Goal: Transaction & Acquisition: Purchase product/service

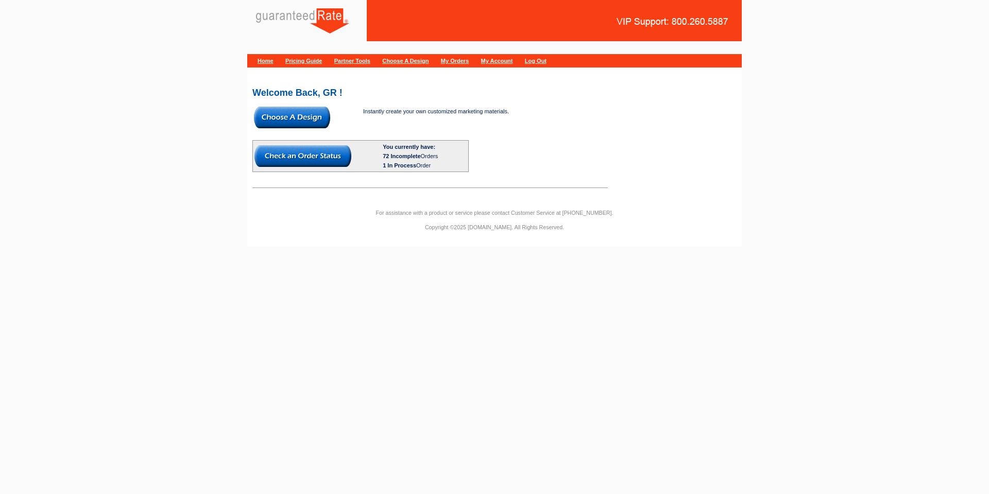
click at [257, 120] on img at bounding box center [292, 118] width 76 height 22
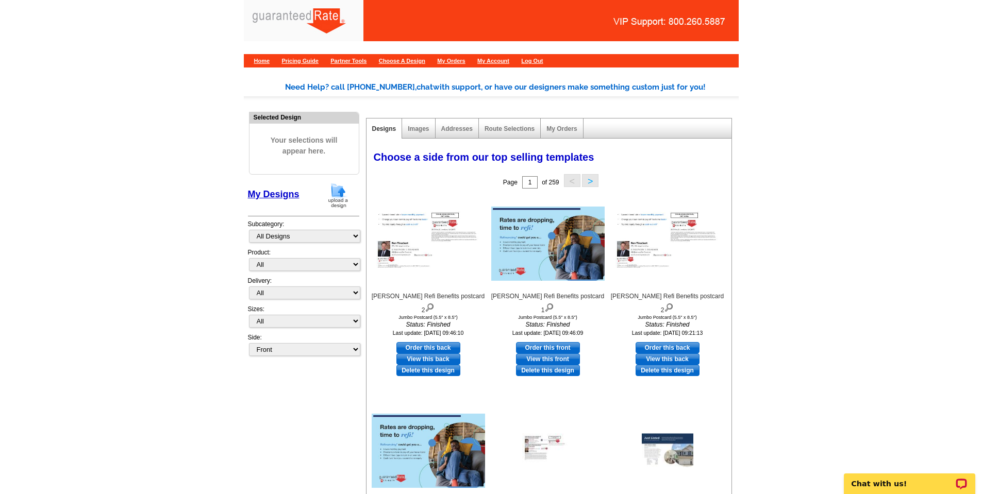
click at [333, 192] on img at bounding box center [338, 195] width 27 height 26
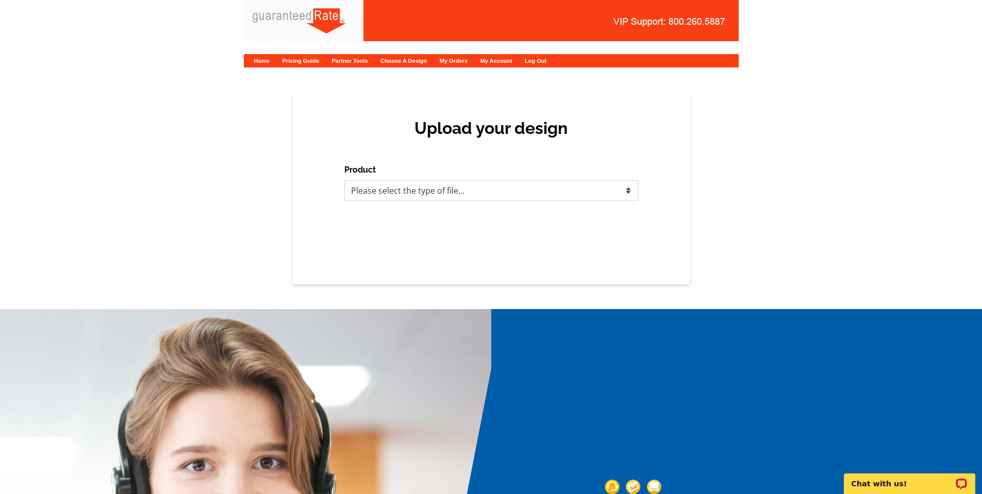
click at [420, 194] on select "Please select the type of file... Postcards Calendars Business Cards Letters an…" at bounding box center [491, 190] width 294 height 21
select select "1"
click at [344, 180] on select "Please select the type of file... Postcards Calendars Business Cards Letters an…" at bounding box center [491, 190] width 294 height 21
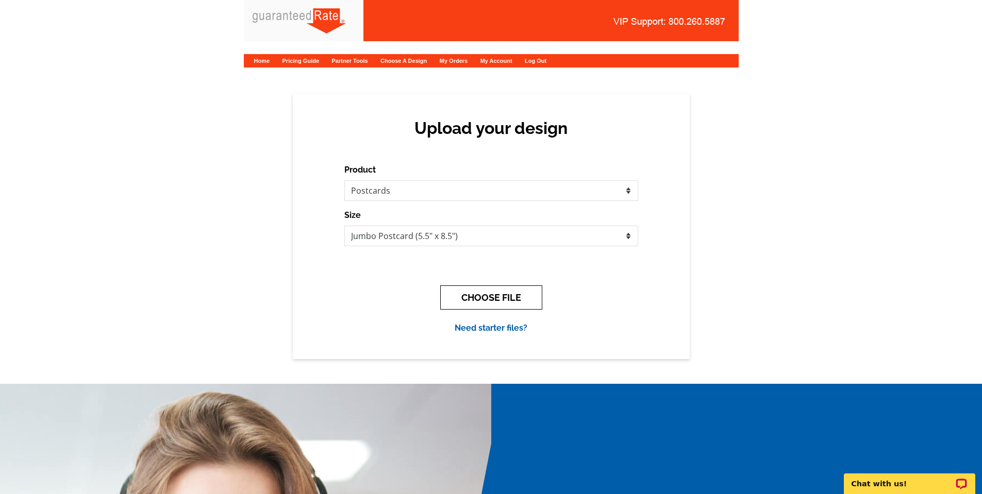
click at [480, 301] on button "CHOOSE FILE" at bounding box center [491, 297] width 102 height 24
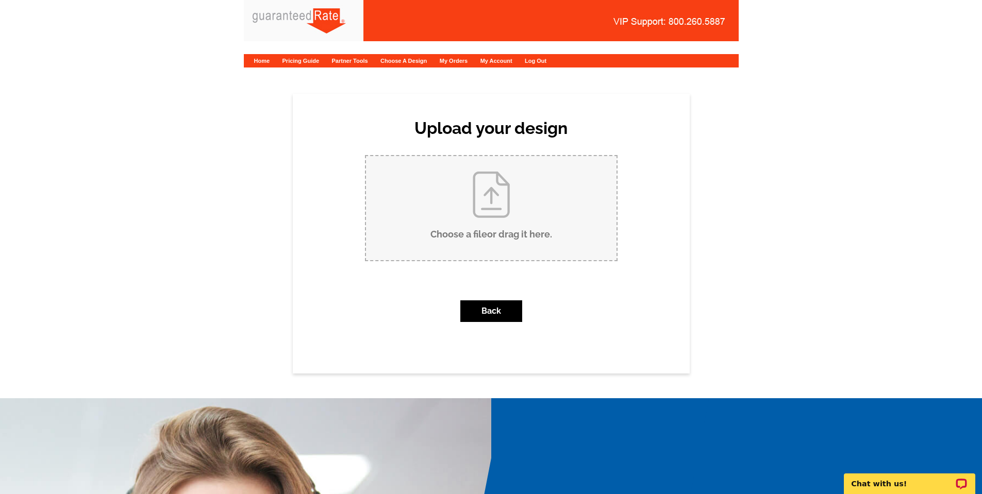
click at [509, 225] on input "Choose a file or drag it here ." at bounding box center [491, 208] width 250 height 104
type input "C:\fakepath\Vaske - Sharma - Postcard.pdf"
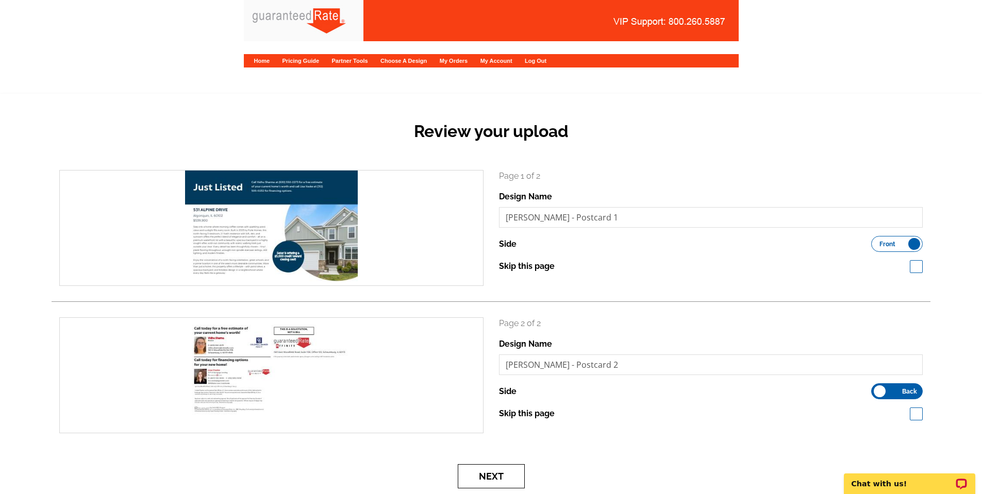
click at [504, 473] on button "Next" at bounding box center [491, 476] width 67 height 24
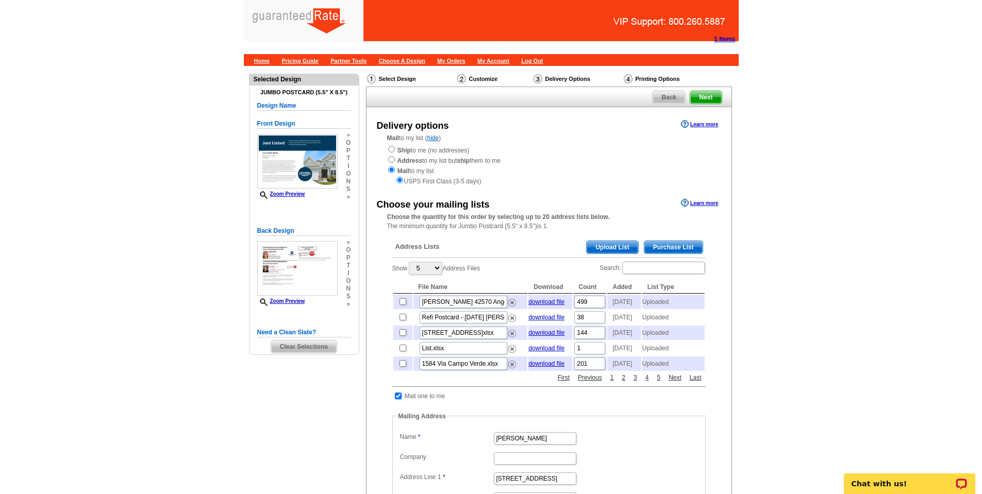
click at [615, 246] on span "Upload List" at bounding box center [611, 247] width 51 height 12
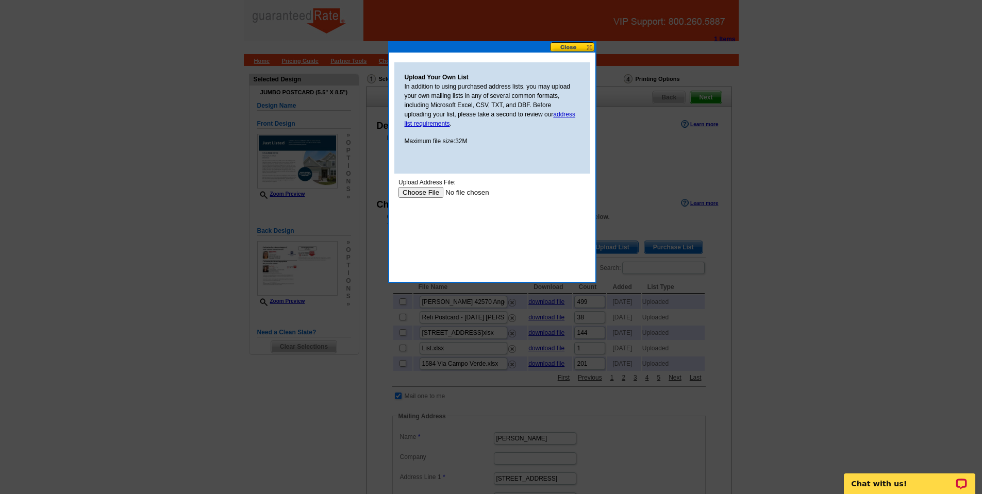
click at [410, 190] on input "file" at bounding box center [463, 192] width 130 height 11
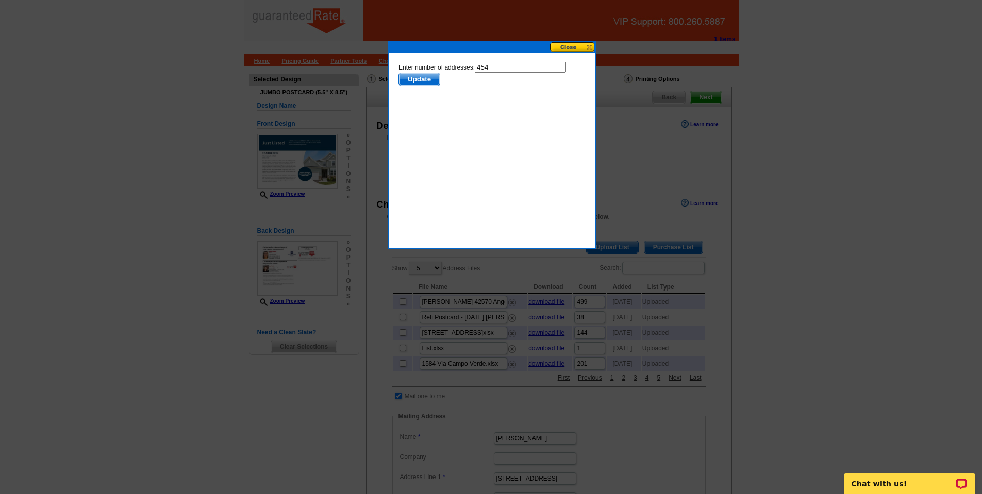
click at [430, 75] on span "Update" at bounding box center [418, 79] width 41 height 12
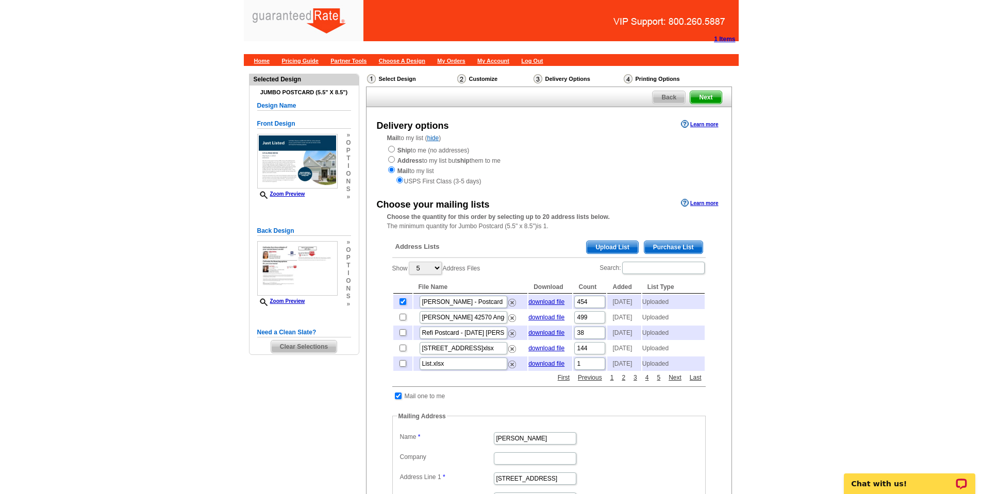
click at [425, 401] on td "Mail one to me" at bounding box center [425, 396] width 42 height 10
click at [401, 401] on td at bounding box center [398, 396] width 10 height 10
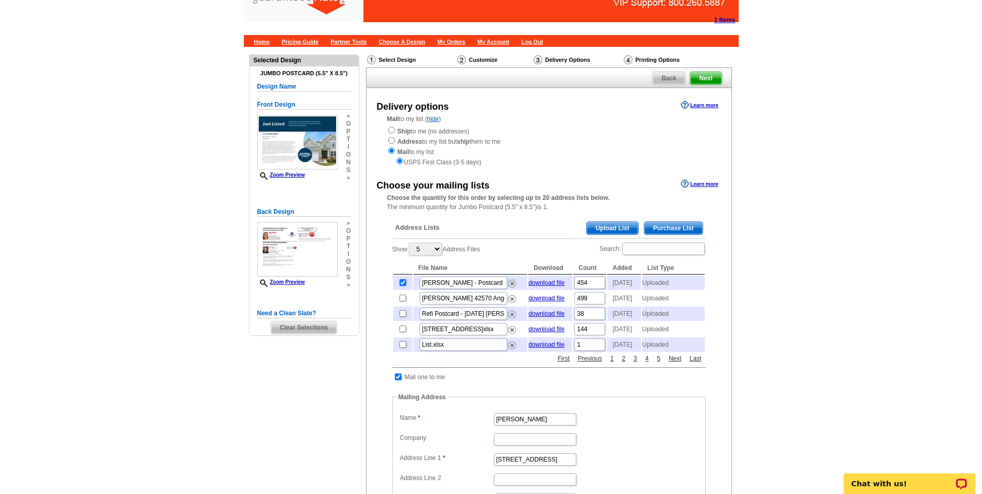
scroll to position [20, 0]
click at [397, 380] on input "checkbox" at bounding box center [398, 376] width 7 height 7
checkbox input "false"
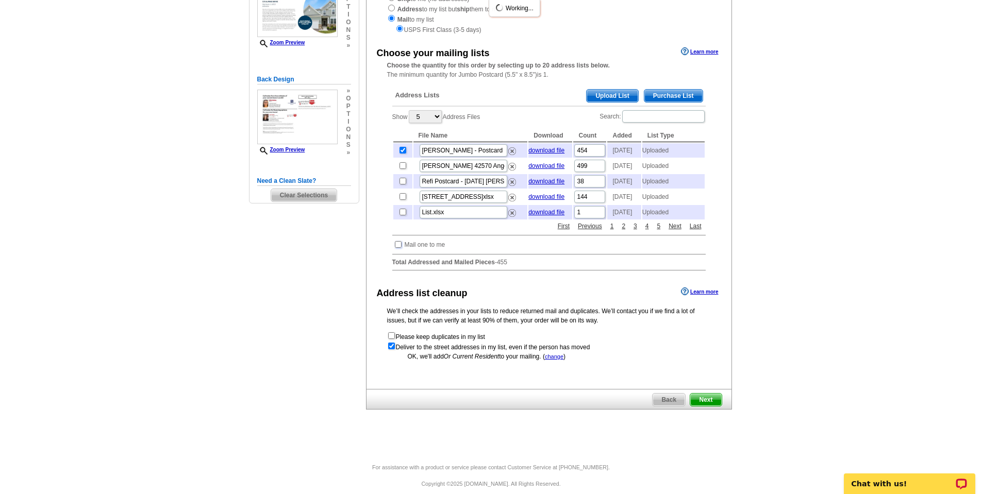
scroll to position [182, 0]
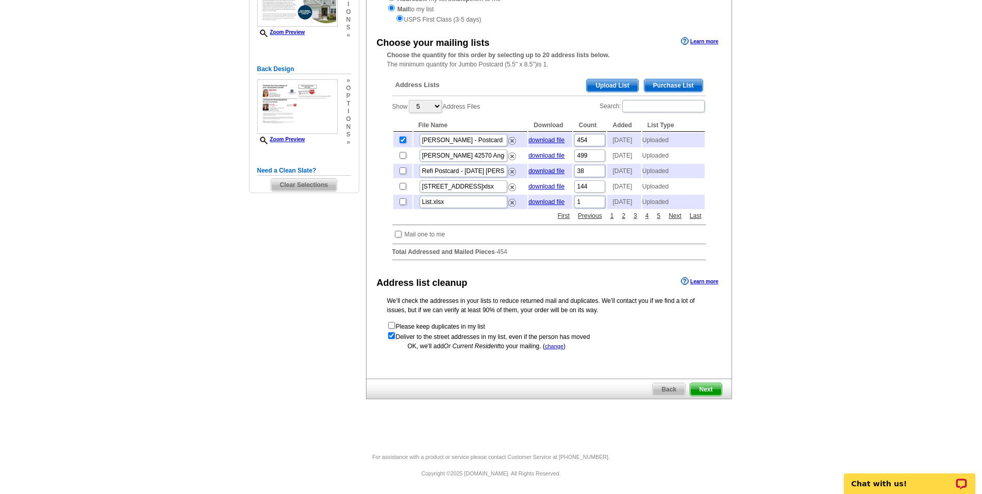
click at [708, 387] on span "Next" at bounding box center [705, 389] width 31 height 12
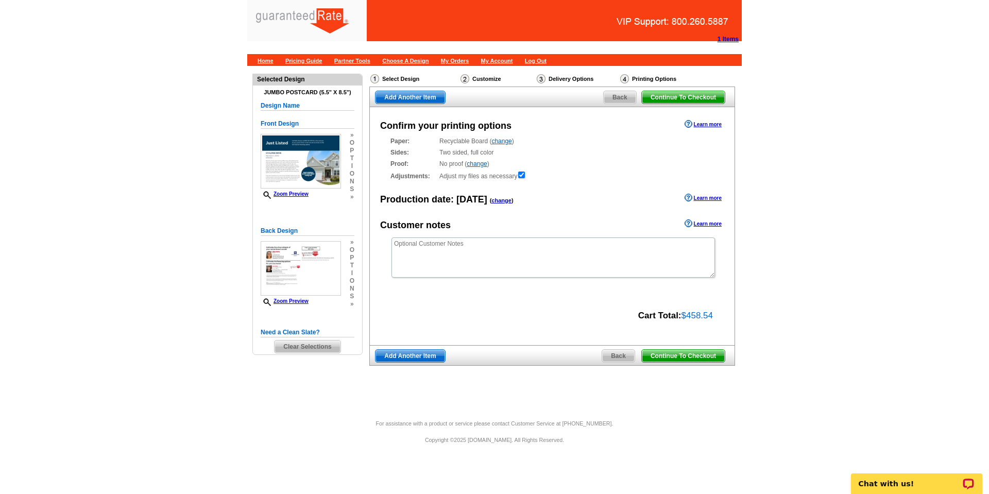
click at [666, 357] on span "Continue To Checkout" at bounding box center [683, 356] width 83 height 12
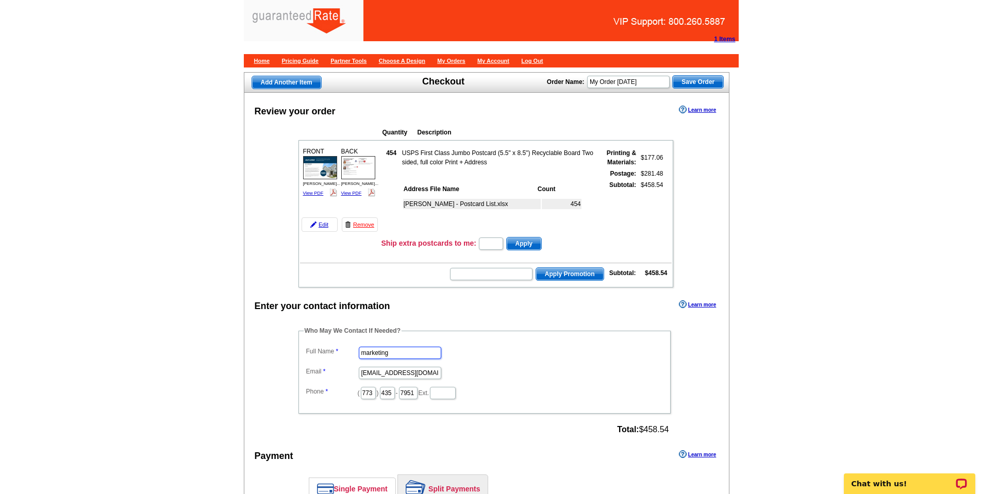
click at [397, 348] on input "marketing" at bounding box center [400, 353] width 82 height 12
type input "[PERSON_NAME]"
type input "[PERSON_NAME][EMAIL_ADDRESS][PERSON_NAME][DOMAIN_NAME]"
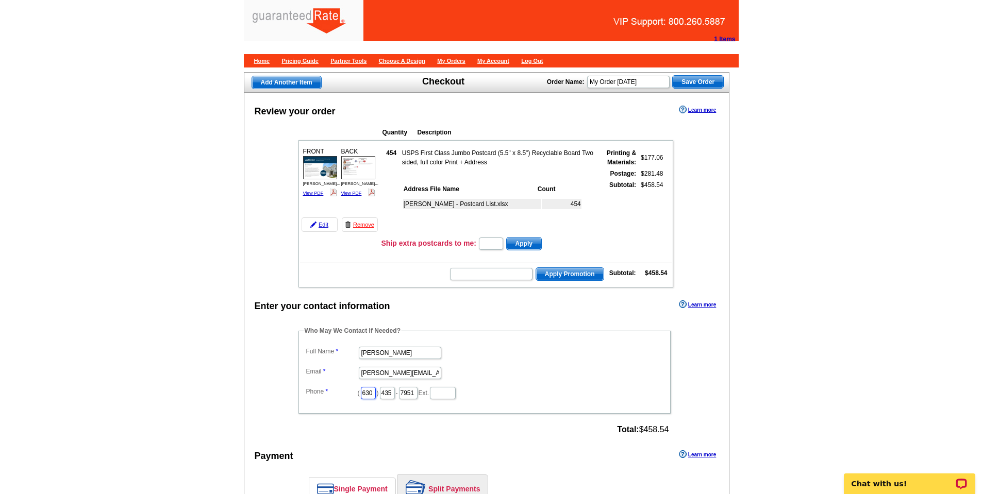
scroll to position [0, 2]
type input "630"
type input "880"
type input "0"
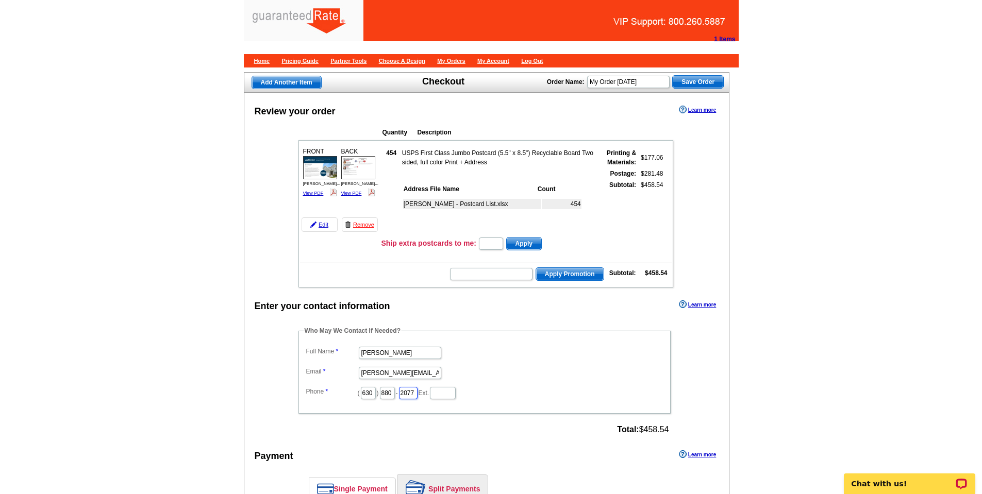
scroll to position [0, 2]
type input "2077"
click at [569, 357] on dd "[PERSON_NAME]" at bounding box center [485, 352] width 362 height 16
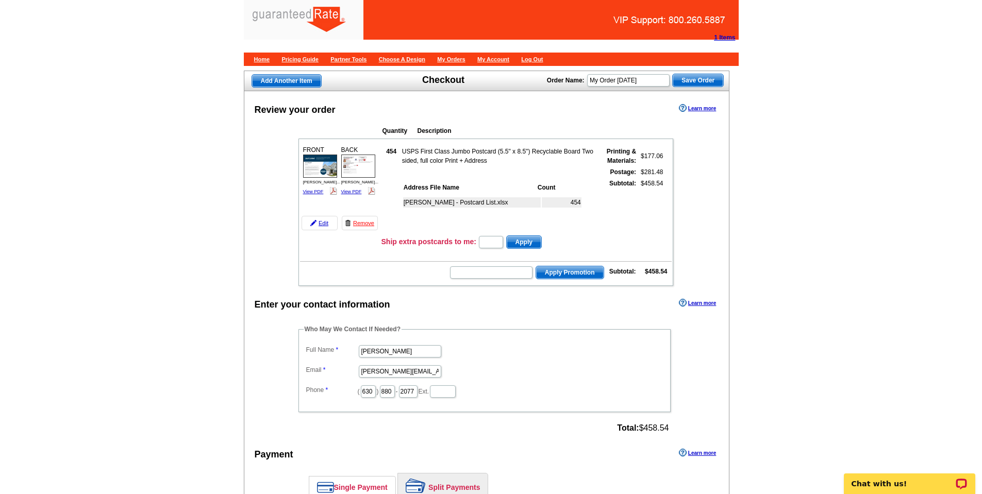
scroll to position [215, 0]
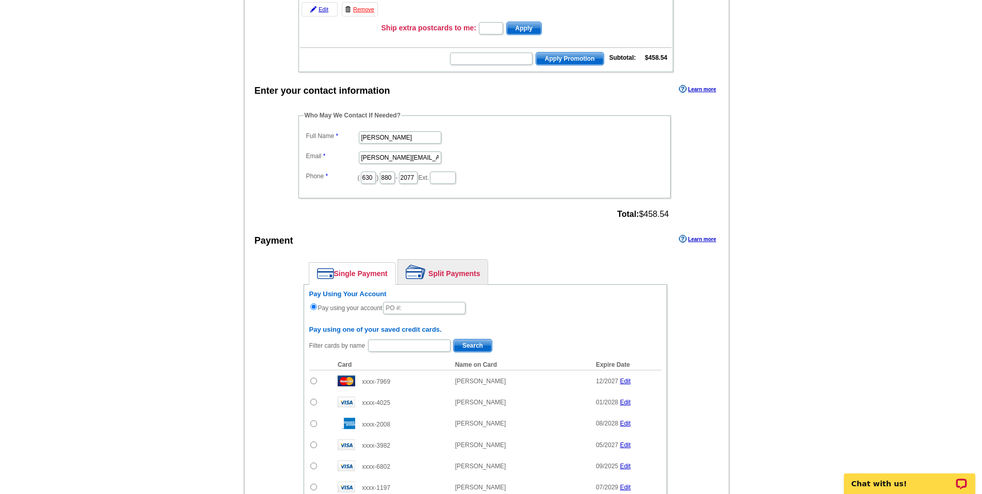
click at [435, 275] on link "Split Payments" at bounding box center [443, 272] width 90 height 25
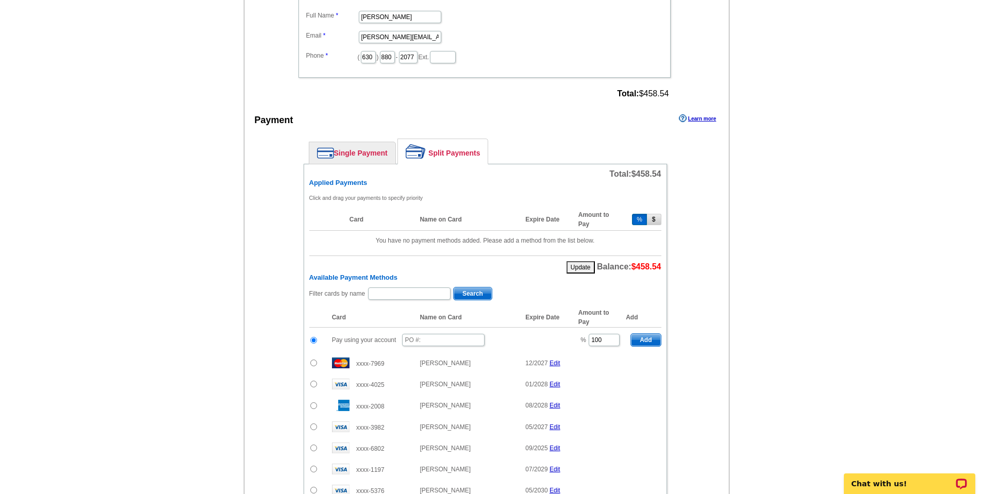
scroll to position [345, 0]
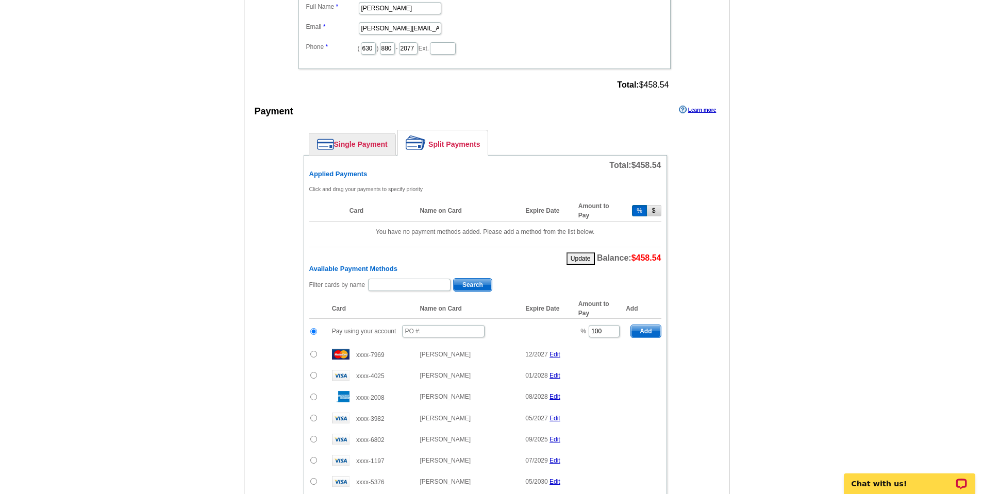
click at [312, 356] on input "radio" at bounding box center [313, 354] width 7 height 7
radio input "true"
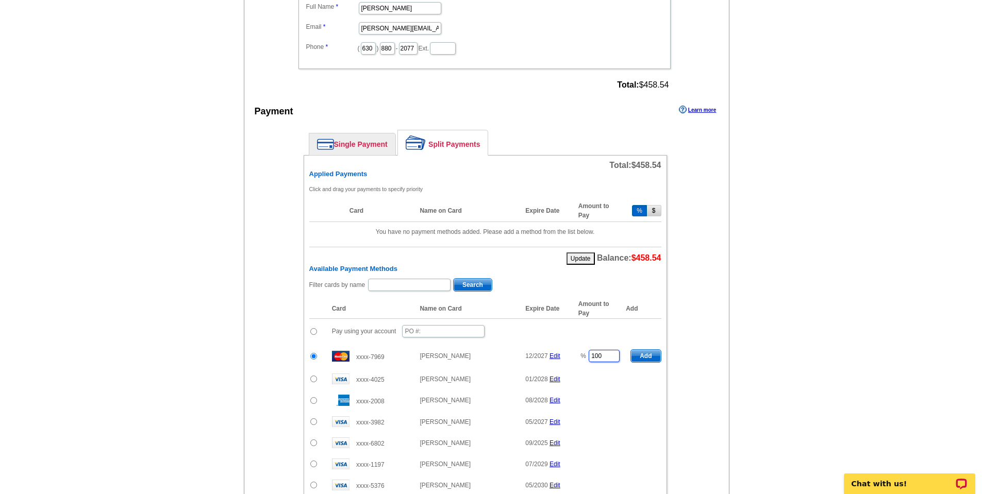
click at [618, 357] on input "100" at bounding box center [603, 356] width 31 height 12
click at [641, 359] on span "Add" at bounding box center [645, 356] width 29 height 12
type input "100"
type input "50"
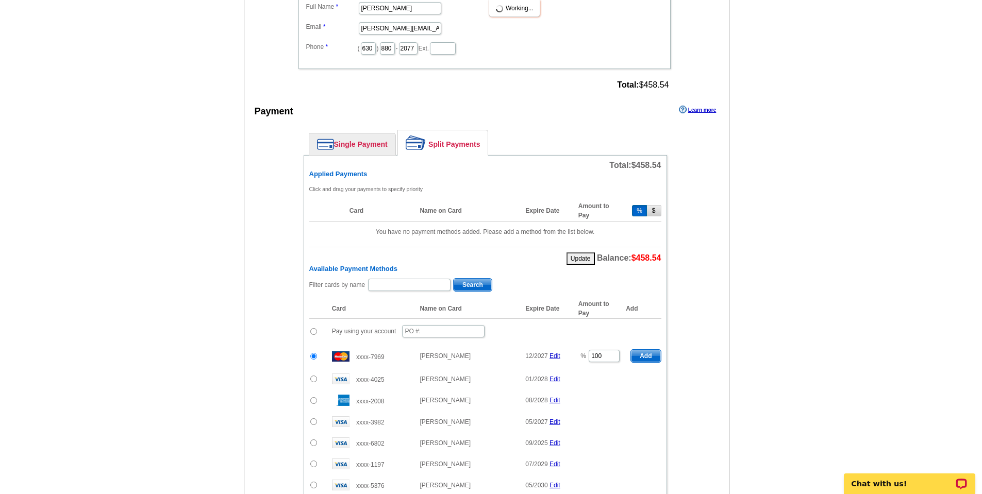
radio input "false"
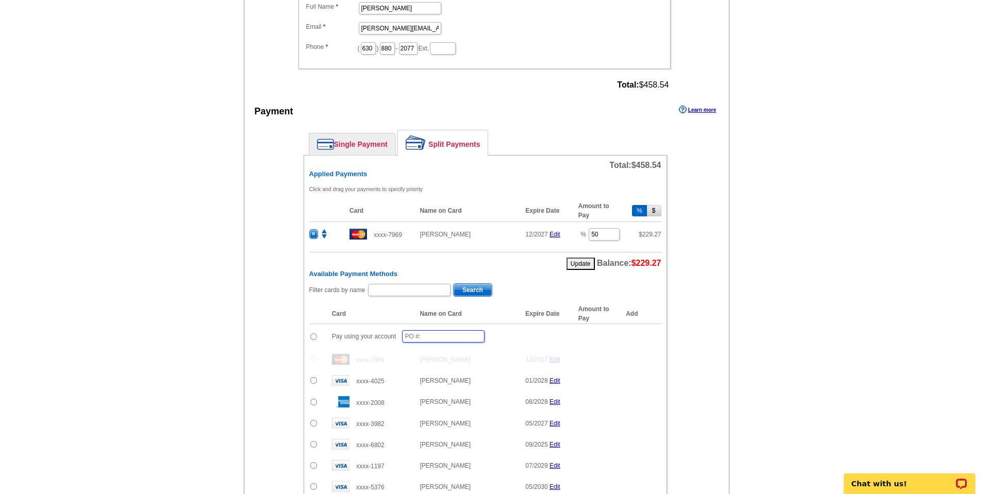
click at [422, 338] on input "text" at bounding box center [443, 336] width 82 height 12
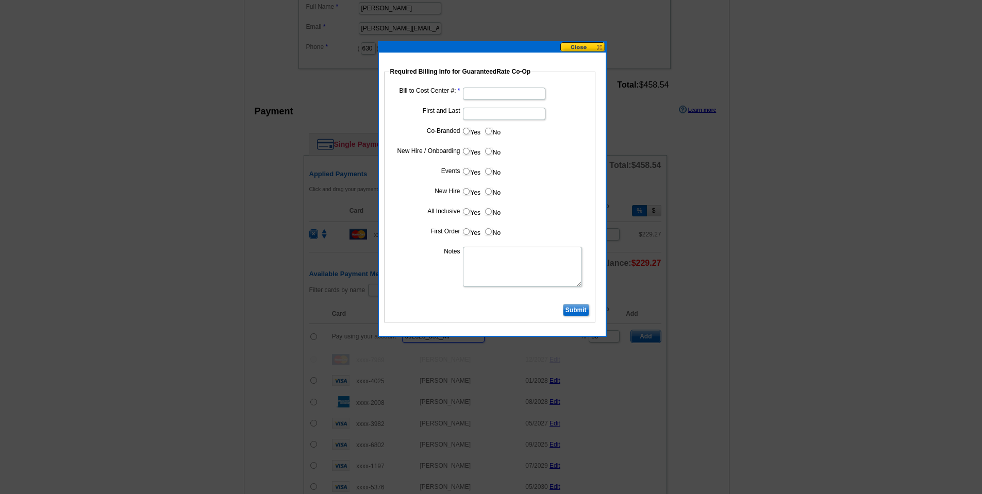
type input "092325_331_MF"
click at [488, 96] on input "Bill to Cost Center #:" at bounding box center [504, 94] width 82 height 12
paste input "11013"
type input "11013"
type input "Lisa Vaske"
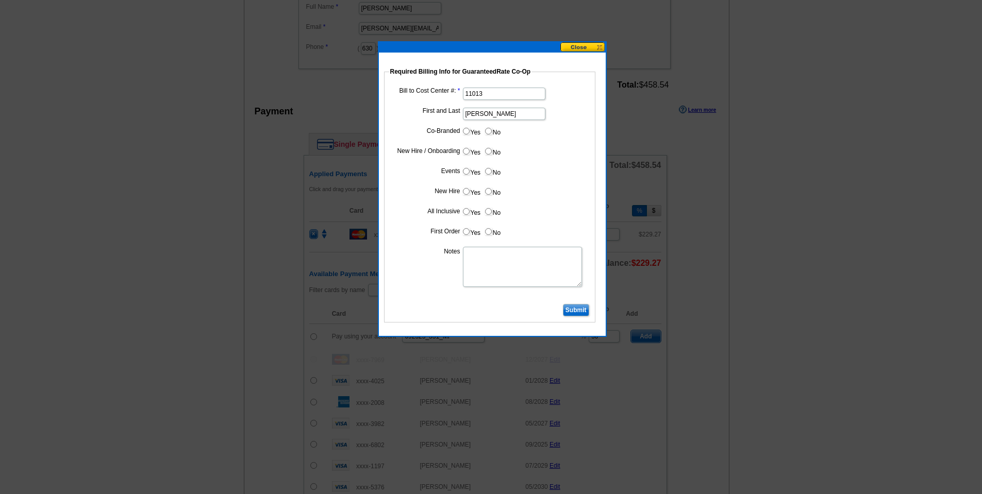
click at [469, 132] on label "Yes" at bounding box center [471, 131] width 19 height 12
click at [469, 132] on input "Yes" at bounding box center [466, 131] width 7 height 7
radio input "true"
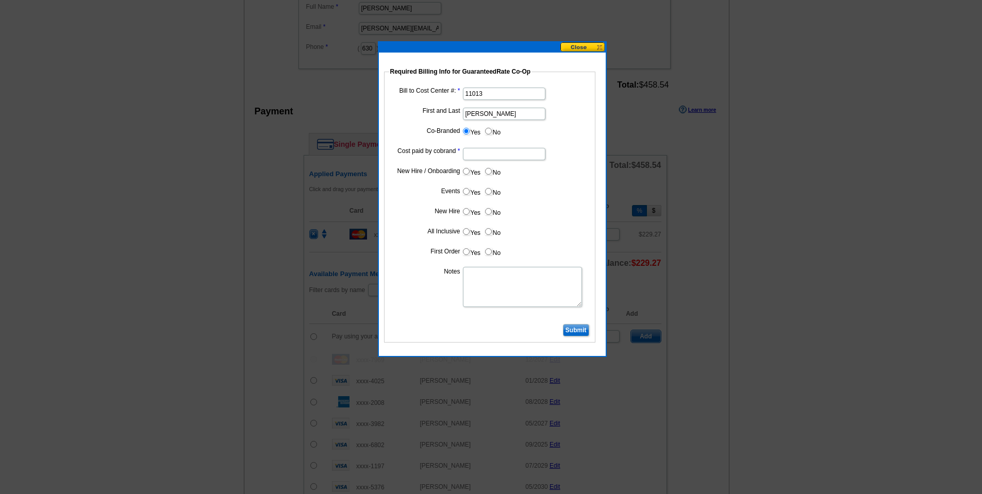
click at [484, 157] on input "Cost paid by cobrand" at bounding box center [504, 154] width 82 height 12
type input "50%"
click at [580, 331] on input "Submit" at bounding box center [576, 330] width 26 height 12
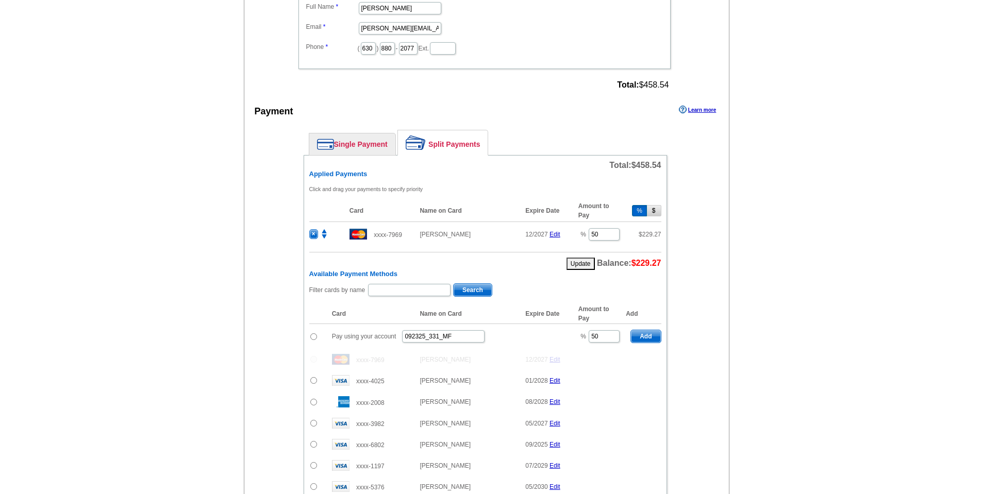
click at [640, 338] on span "Add" at bounding box center [645, 336] width 29 height 12
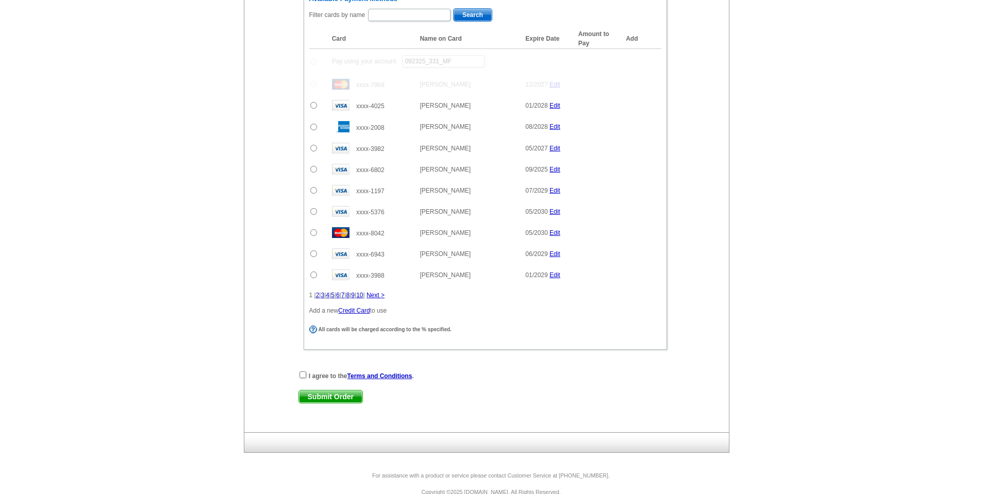
scroll to position [663, 0]
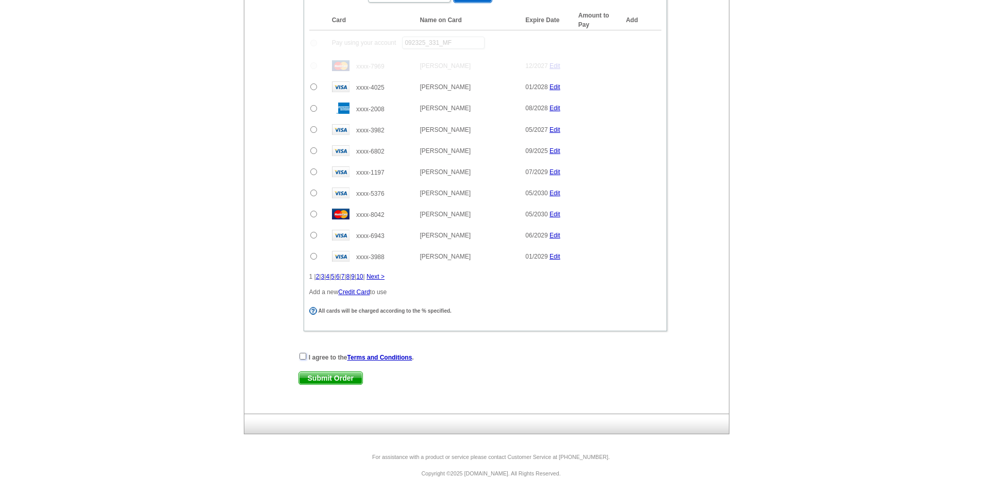
click at [304, 359] on input "checkbox" at bounding box center [302, 356] width 7 height 7
checkbox input "true"
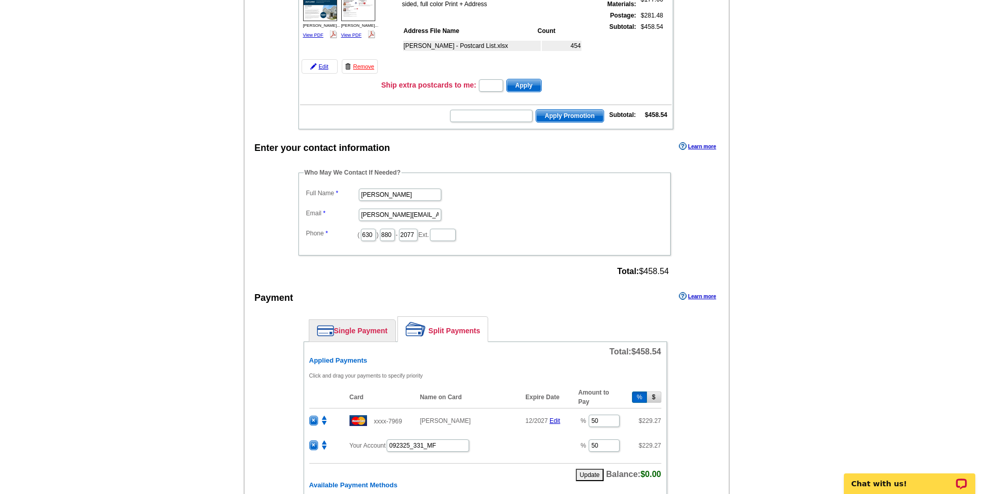
scroll to position [0, 0]
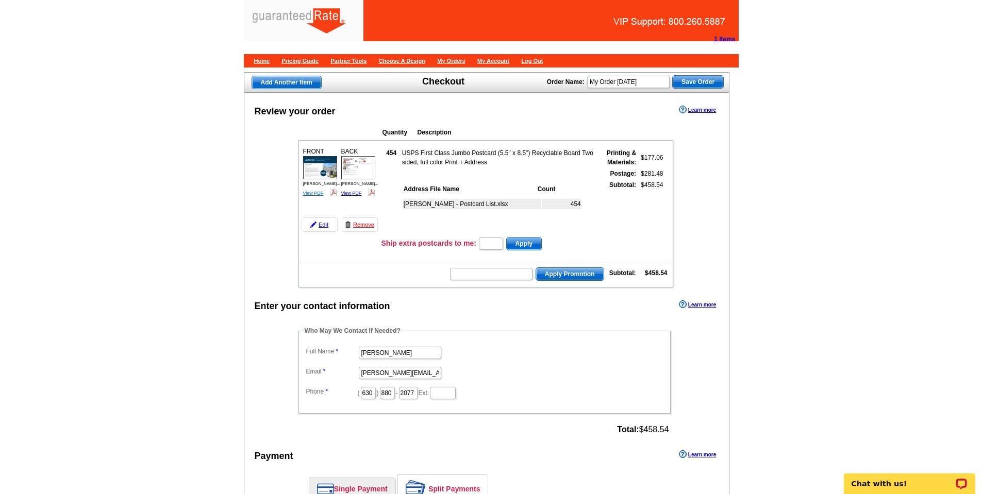
click at [323, 194] on div "FRONT Vaske - Sharma... View PDF" at bounding box center [319, 172] width 37 height 54
click at [322, 194] on link "View PDF" at bounding box center [313, 193] width 21 height 5
click at [357, 191] on link "View PDF" at bounding box center [351, 193] width 21 height 5
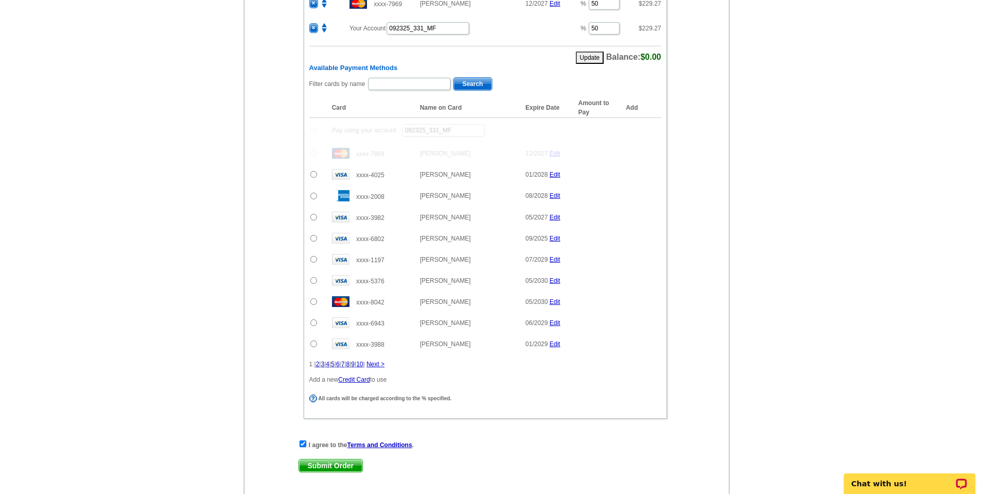
scroll to position [663, 0]
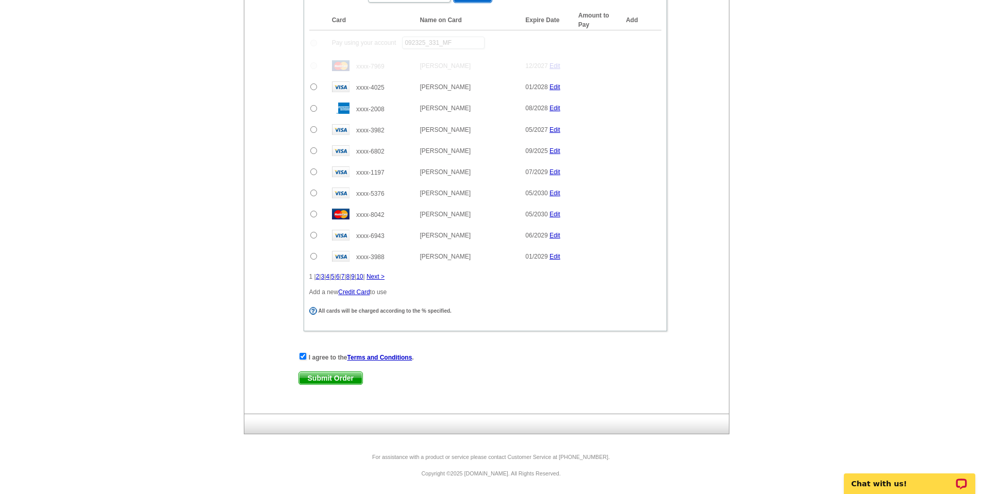
click at [336, 380] on span "Submit Order" at bounding box center [330, 378] width 63 height 12
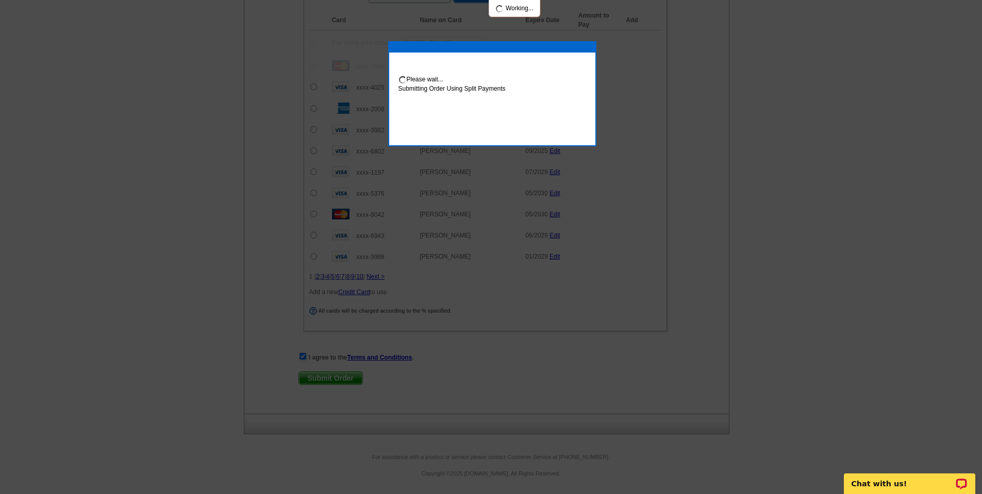
scroll to position [715, 0]
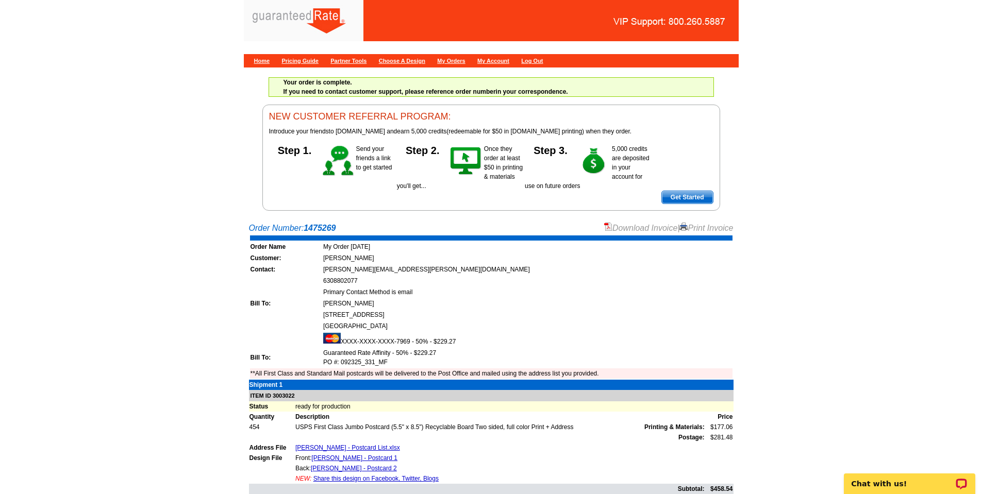
scroll to position [23, 0]
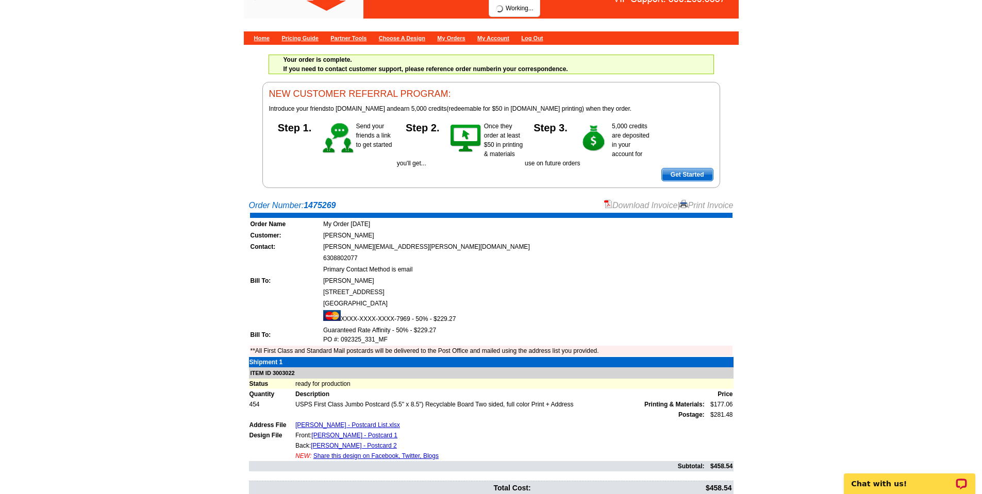
click at [651, 204] on link "Download Invoice" at bounding box center [640, 205] width 73 height 9
